Goal: Information Seeking & Learning: Compare options

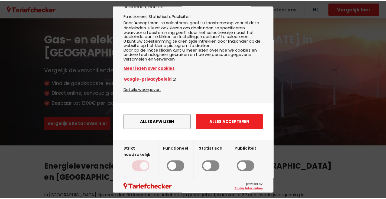
scroll to position [47, 0]
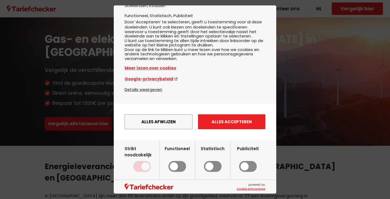
click at [220, 123] on button "Alles accepteren" at bounding box center [231, 121] width 67 height 15
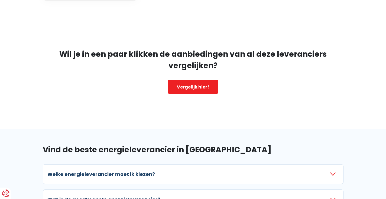
scroll to position [618, 0]
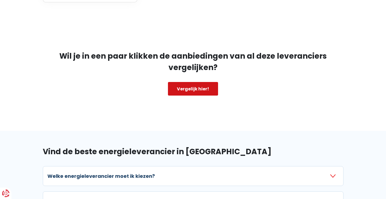
click at [207, 82] on link "Vergelijk hier!" at bounding box center [193, 89] width 50 height 14
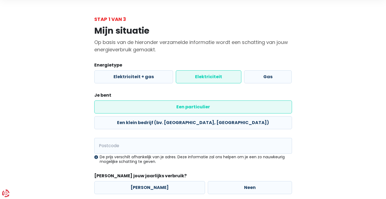
scroll to position [21, 0]
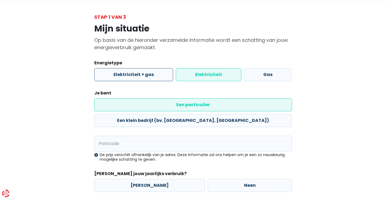
click at [145, 75] on label "Elektriciteit + gas" at bounding box center [133, 74] width 79 height 13
click at [145, 75] on input "Elektriciteit + gas" at bounding box center [133, 74] width 79 height 13
radio input "true"
radio input "false"
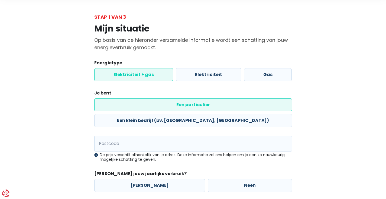
scroll to position [31, 0]
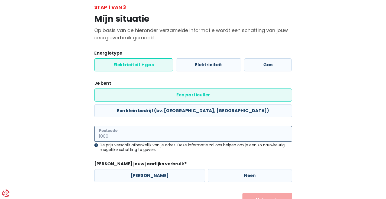
click at [135, 126] on input "Postcode" at bounding box center [193, 134] width 198 height 16
type input "2800"
click at [313, 127] on div "Mijn situatie Op basis van de hieronder verzamelde informatie wordt een schatti…" at bounding box center [193, 108] width 309 height 195
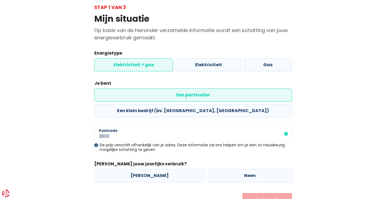
click at [313, 127] on div "Mijn situatie Op basis van de hieronder verzamelde informatie wordt een schatti…" at bounding box center [193, 108] width 309 height 195
click at [319, 138] on div "Mijn situatie Op basis van de hieronder verzamelde informatie wordt een schatti…" at bounding box center [193, 108] width 309 height 195
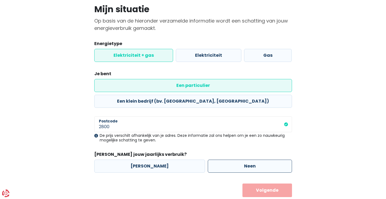
scroll to position [40, 0]
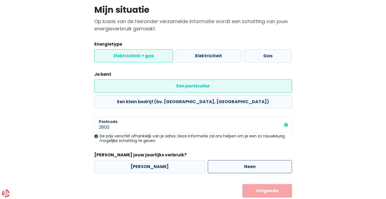
click at [236, 160] on label "Neen" at bounding box center [250, 166] width 84 height 13
click at [236, 160] on input "Neen" at bounding box center [250, 166] width 84 height 13
radio input "true"
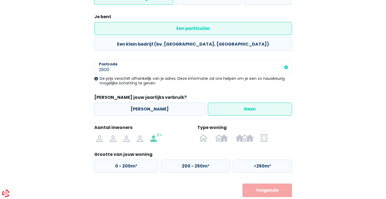
scroll to position [97, 0]
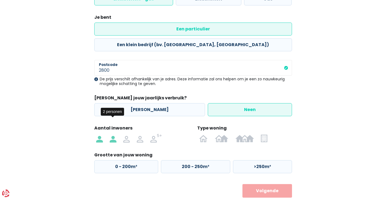
click at [114, 134] on img at bounding box center [113, 138] width 6 height 9
click at [114, 134] on input "radio" at bounding box center [113, 138] width 14 height 9
radio input "true"
click at [245, 134] on img at bounding box center [244, 138] width 19 height 9
click at [245, 134] on input "radio" at bounding box center [245, 138] width 26 height 9
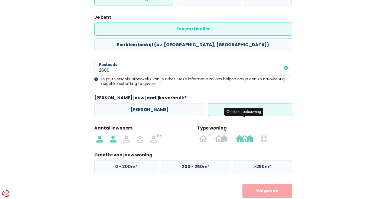
radio input "true"
click at [136, 160] on label "0 - 125m²" at bounding box center [125, 166] width 63 height 13
click at [136, 160] on input "0 - 125m²" at bounding box center [125, 166] width 63 height 13
radio input "true"
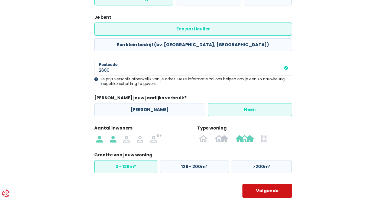
click at [264, 184] on button "Volgende" at bounding box center [267, 191] width 50 height 14
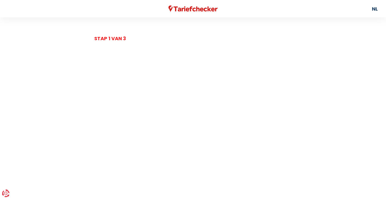
select select
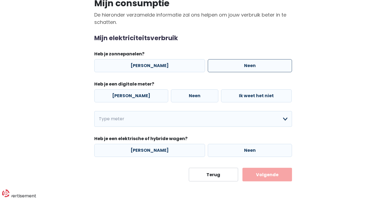
scroll to position [46, 0]
click at [224, 68] on label "Neen" at bounding box center [250, 65] width 84 height 13
click at [224, 68] on input "Neen" at bounding box center [250, 65] width 84 height 13
radio input "true"
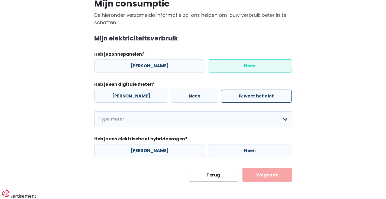
click at [241, 92] on label "Ik weet het niet" at bounding box center [256, 95] width 71 height 13
click at [241, 92] on input "Ik weet het niet" at bounding box center [256, 95] width 71 height 13
radio input "true"
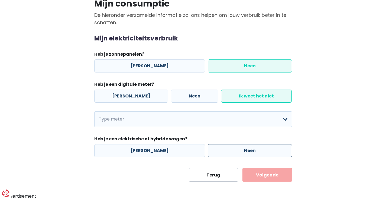
click at [216, 149] on label "Neen" at bounding box center [250, 150] width 84 height 13
click at [216, 149] on input "Neen" at bounding box center [250, 150] width 84 height 13
radio input "true"
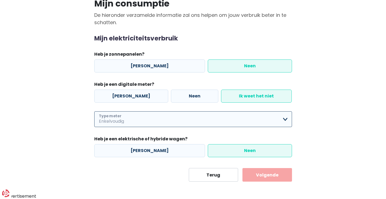
select select "day_single_rate"
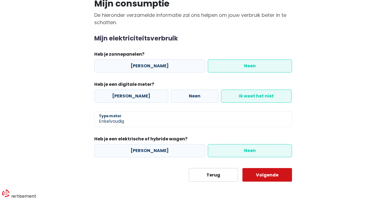
click at [276, 172] on button "Volgende" at bounding box center [267, 175] width 50 height 14
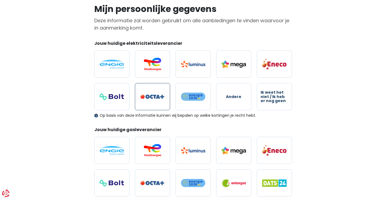
scroll to position [39, 0]
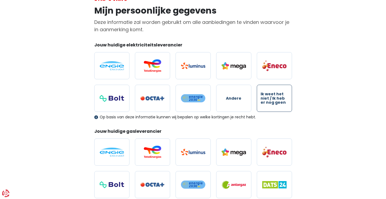
click at [275, 98] on span "Ik weet het niet / Ik heb er nog geen" at bounding box center [275, 98] width 28 height 12
click at [275, 98] on input "Ik weet het niet / Ik heb er nog geen" at bounding box center [274, 97] width 35 height 27
radio input "true"
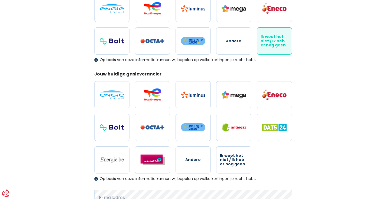
scroll to position [95, 0]
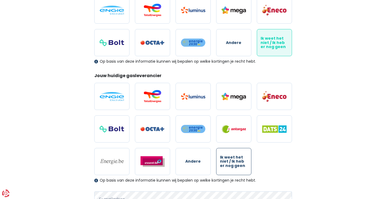
click at [246, 161] on span "Ik weet het niet / Ik heb er nog geen" at bounding box center [234, 161] width 28 height 12
click at [246, 161] on input "Ik weet het niet / Ik heb er nog geen" at bounding box center [233, 161] width 35 height 27
radio input "true"
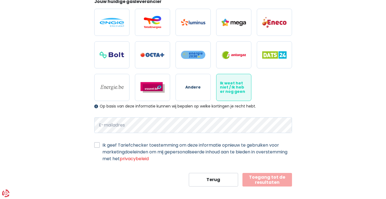
scroll to position [168, 0]
click at [102, 145] on label "Ik geef Tariefchecker toestemming om deze informatie opnieuw te gebruiken voor …" at bounding box center [197, 152] width 190 height 20
click at [97, 145] on input "Ik geef Tariefchecker toestemming om deze informatie opnieuw te gebruiken voor …" at bounding box center [96, 144] width 5 height 5
checkbox input "true"
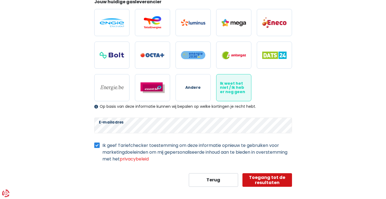
click at [262, 178] on button "Toegang tot de resultaten" at bounding box center [267, 180] width 50 height 14
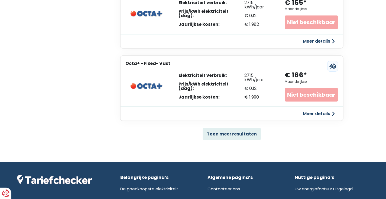
scroll to position [354, 0]
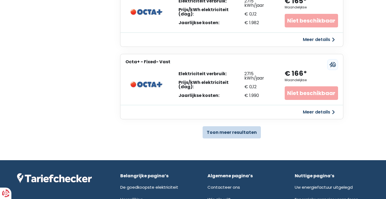
click at [238, 134] on button "Toon meer resultaten" at bounding box center [232, 132] width 58 height 12
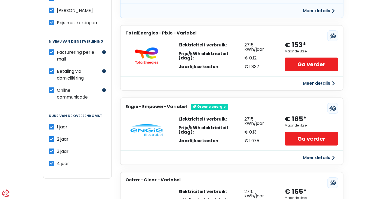
scroll to position [53, 0]
